Goal: Navigation & Orientation: Understand site structure

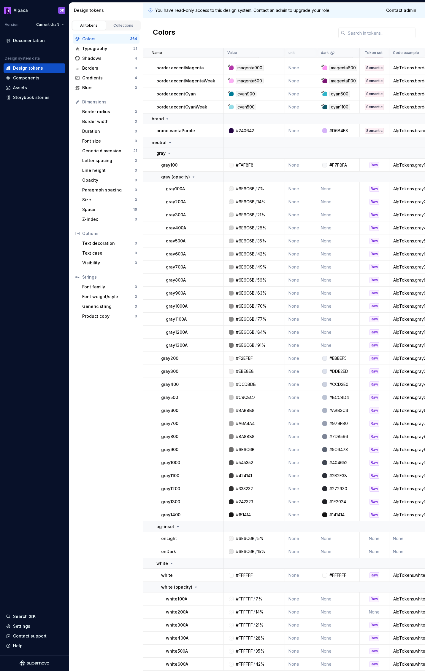
scroll to position [408, 0]
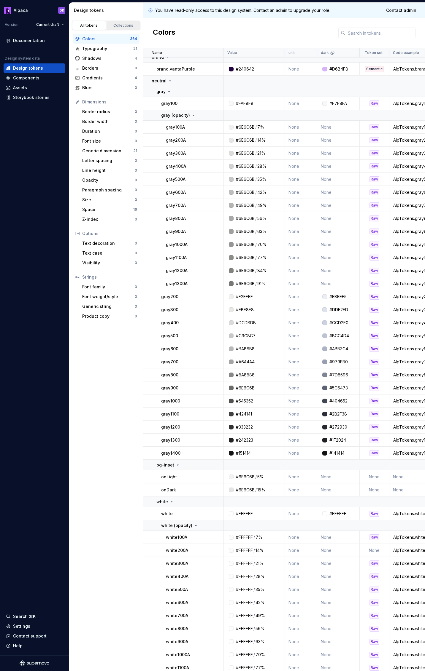
click at [125, 29] on link "Collections" at bounding box center [123, 25] width 34 height 9
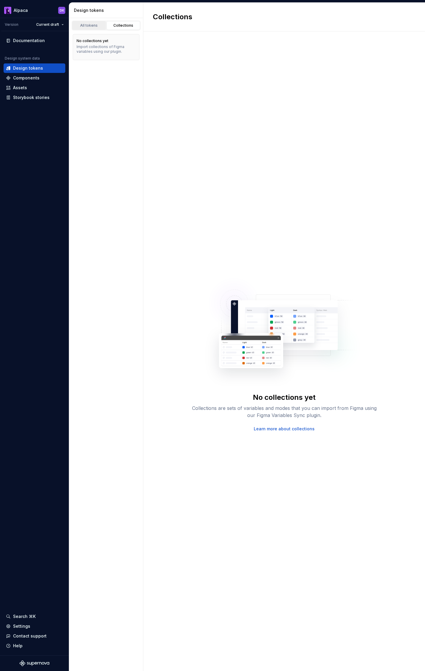
click at [93, 28] on div "All tokens" at bounding box center [89, 25] width 30 height 5
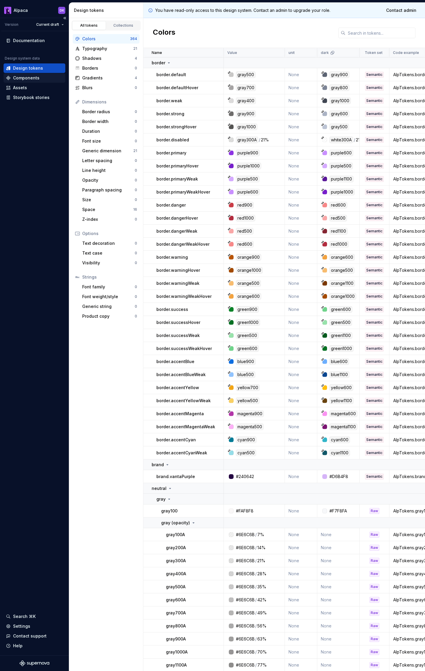
click at [44, 82] on div "Components" at bounding box center [35, 77] width 62 height 9
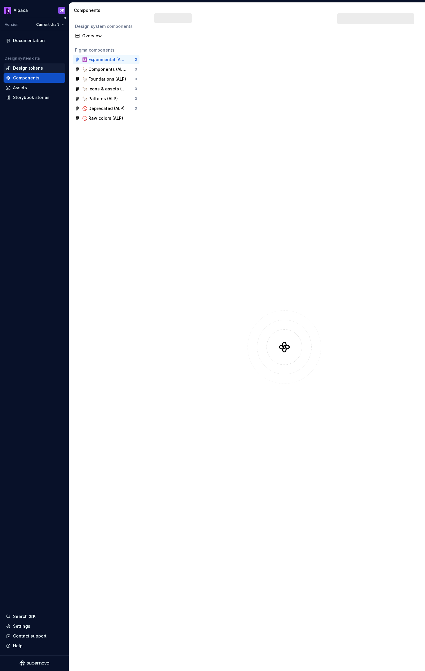
click at [18, 63] on div "Design tokens" at bounding box center [35, 67] width 62 height 9
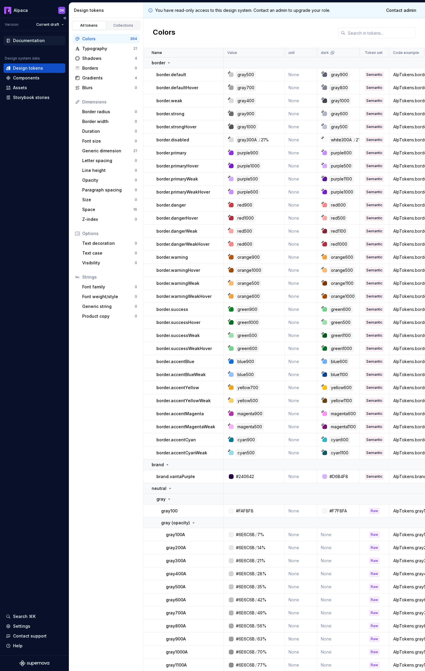
click at [36, 42] on div "Documentation" at bounding box center [29, 41] width 32 height 6
